Goal: Check status: Check status

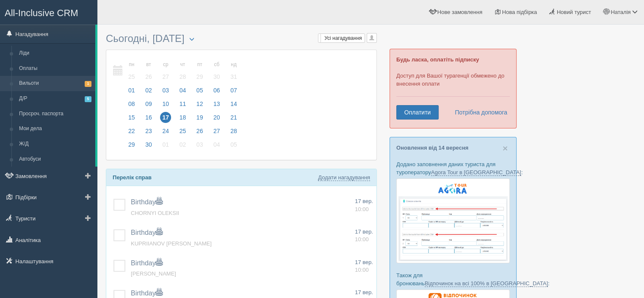
click at [49, 83] on link "Вильоти 1" at bounding box center [55, 83] width 80 height 15
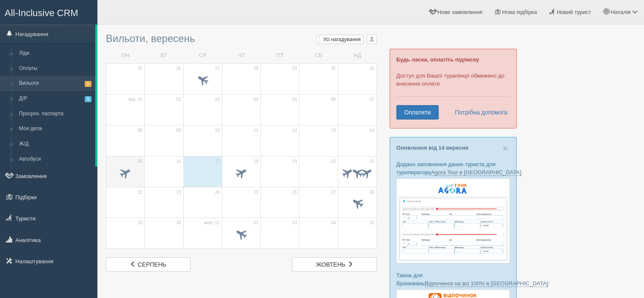
click at [132, 171] on span at bounding box center [125, 172] width 14 height 14
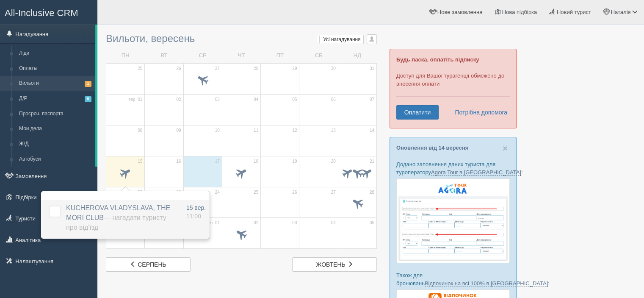
click at [49, 205] on label at bounding box center [49, 205] width 0 height 0
click at [0, 0] on input "checkbox" at bounding box center [0, 0] width 0 height 0
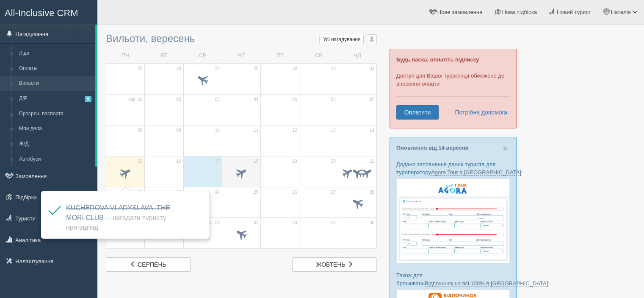
click at [239, 174] on span at bounding box center [241, 172] width 14 height 14
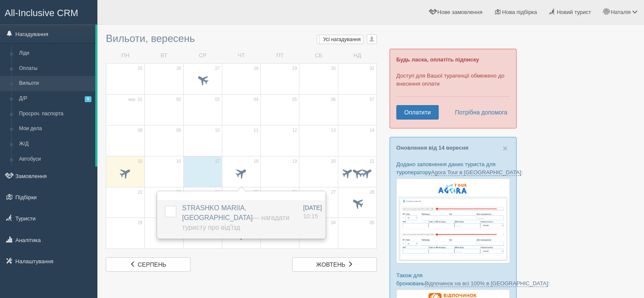
click at [215, 204] on span "STRASHKO MARIIA, Movenpick Resort & Marine Spa — Нагадати туристу про від'їзд" at bounding box center [235, 217] width 107 height 27
click at [214, 212] on label "STRASHKO MARIIA, Movenpick Resort & Marine Spa — Нагадати туристу про від'їзд" at bounding box center [237, 217] width 110 height 29
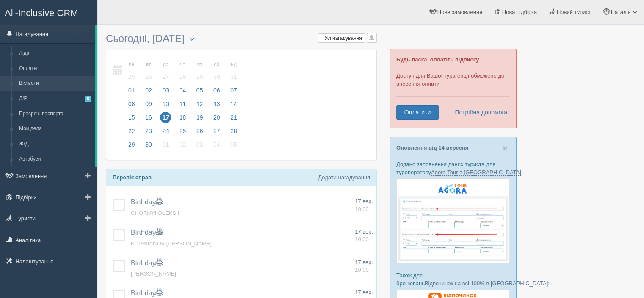
click at [34, 86] on link "Вильоти" at bounding box center [55, 83] width 80 height 15
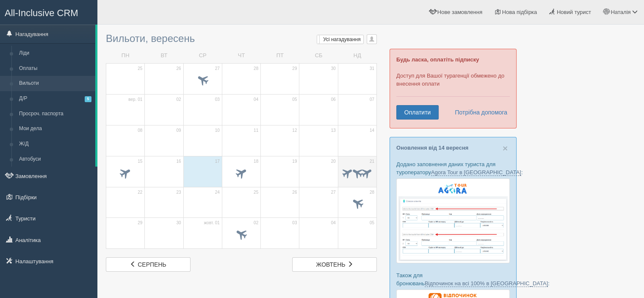
click at [349, 169] on span at bounding box center [347, 171] width 13 height 13
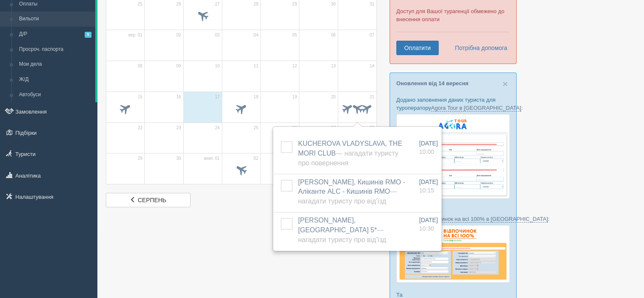
scroll to position [85, 0]
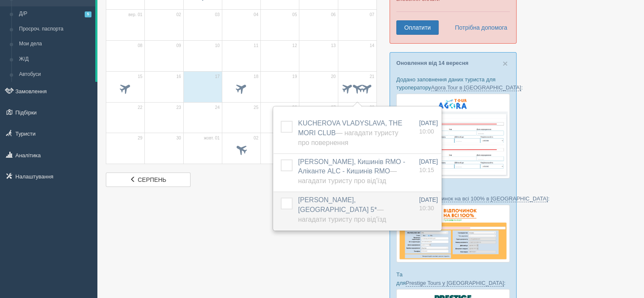
click at [312, 210] on span "BILASH NATALIIA, Hard Rock Hotel Tenerife 5* — Нагадати туристу про від'їзд" at bounding box center [342, 209] width 88 height 27
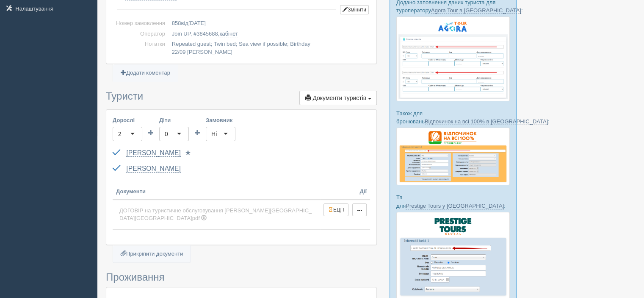
scroll to position [169, 0]
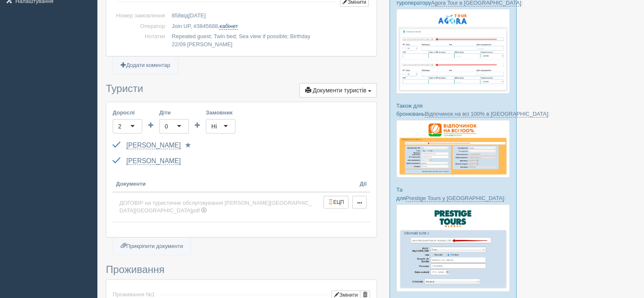
click at [229, 28] on link "кабінет" at bounding box center [228, 26] width 18 height 7
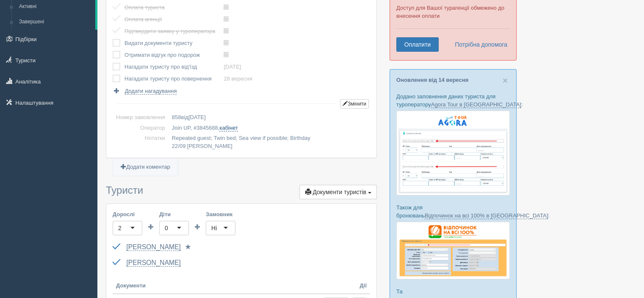
scroll to position [0, 0]
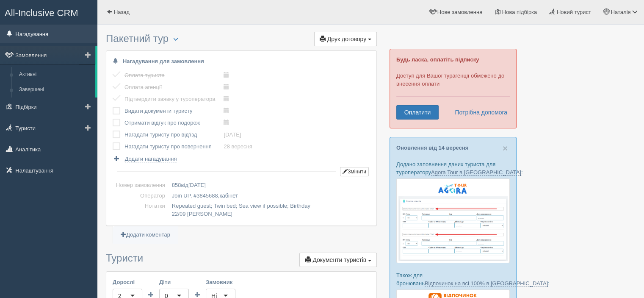
click at [30, 36] on link "Нагадування" at bounding box center [48, 34] width 97 height 19
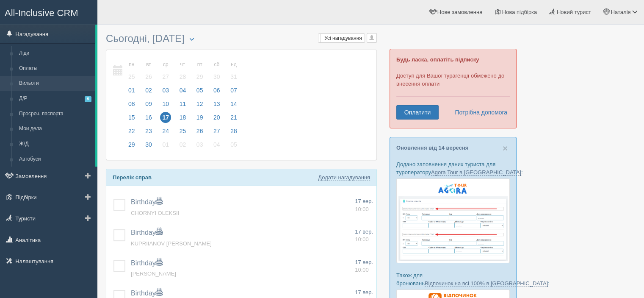
click at [40, 84] on link "Вильоти" at bounding box center [55, 83] width 80 height 15
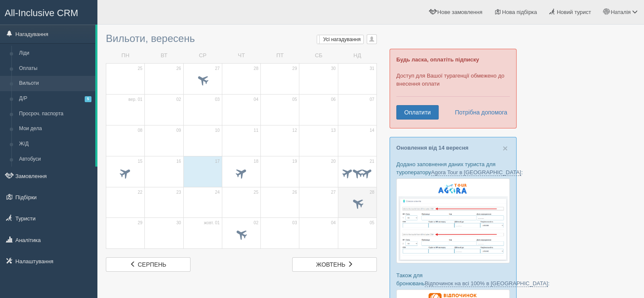
click at [367, 194] on td "28" at bounding box center [357, 202] width 39 height 31
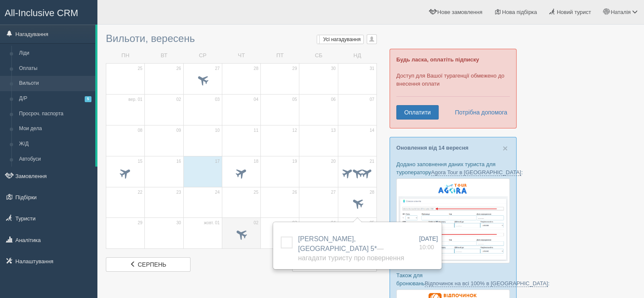
click at [246, 228] on span at bounding box center [241, 235] width 30 height 14
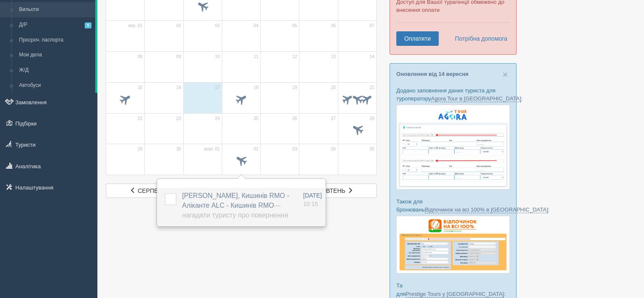
scroll to position [85, 0]
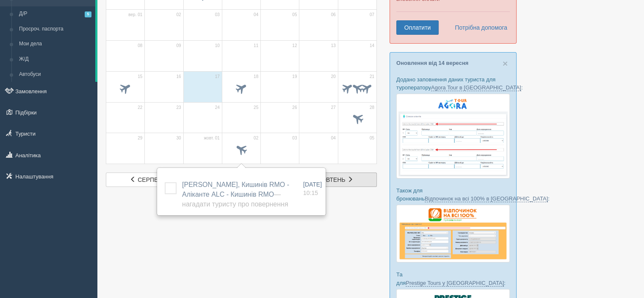
click at [358, 178] on link "жов жовтень" at bounding box center [334, 179] width 85 height 14
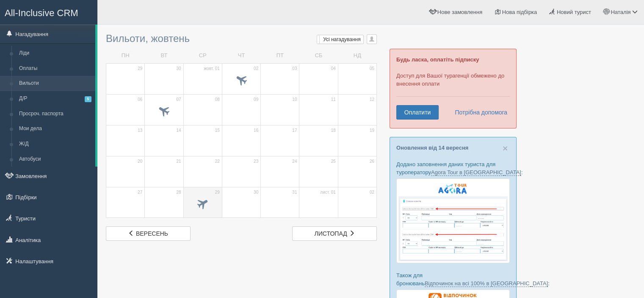
click at [213, 199] on span at bounding box center [203, 204] width 30 height 14
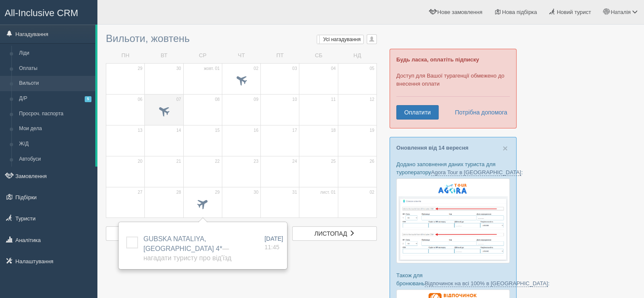
click at [166, 114] on span at bounding box center [164, 110] width 14 height 14
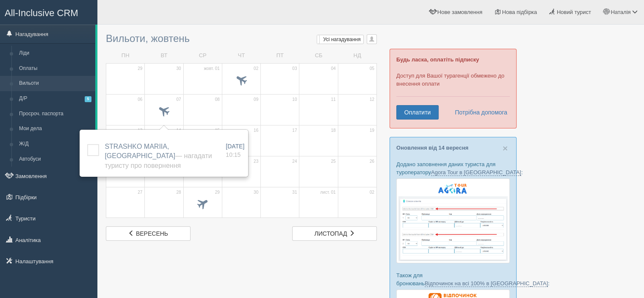
click at [287, 260] on div at bounding box center [370, 265] width 529 height 472
